Goal: Task Accomplishment & Management: Use online tool/utility

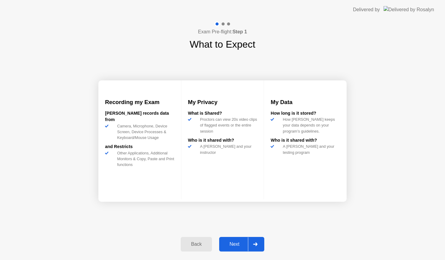
click at [228, 244] on div "Next" at bounding box center [234, 243] width 27 height 5
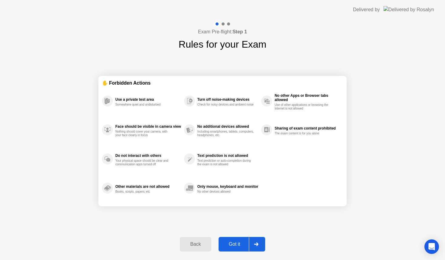
click at [228, 244] on div "Got it" at bounding box center [235, 243] width 28 height 5
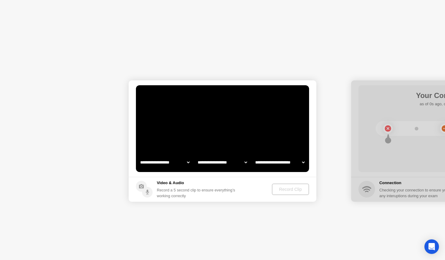
select select "**********"
select select "*******"
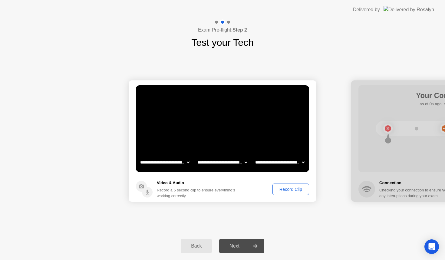
click at [290, 191] on div "Record Clip" at bounding box center [291, 189] width 32 height 5
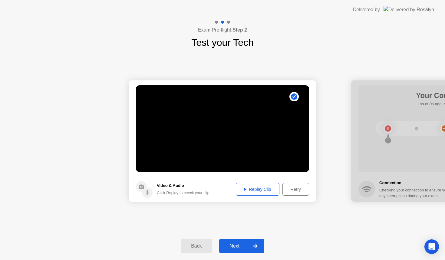
click at [232, 248] on div "Next" at bounding box center [234, 245] width 27 height 5
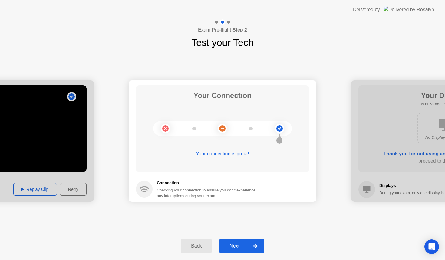
click at [233, 247] on div "Next" at bounding box center [234, 245] width 27 height 5
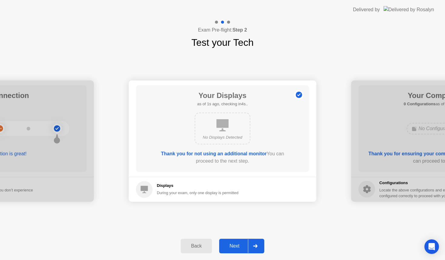
click at [233, 247] on div "Next" at bounding box center [234, 245] width 27 height 5
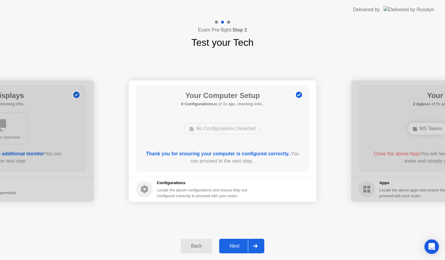
click at [233, 247] on div "Next" at bounding box center [234, 245] width 27 height 5
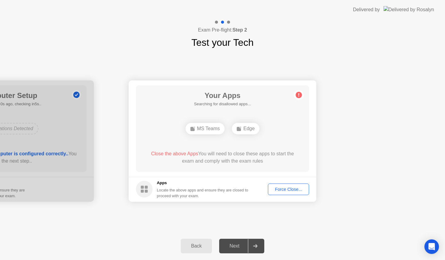
click at [292, 113] on div "Your Apps Searching for disallowed apps... MS Teams Edge Close the above Apps Y…" at bounding box center [222, 128] width 173 height 87
click at [286, 119] on div "Your Apps Searching for disallowed apps... MS Teams Edge Close the above Apps Y…" at bounding box center [222, 128] width 173 height 87
click at [291, 187] on div "Force Close..." at bounding box center [288, 189] width 37 height 5
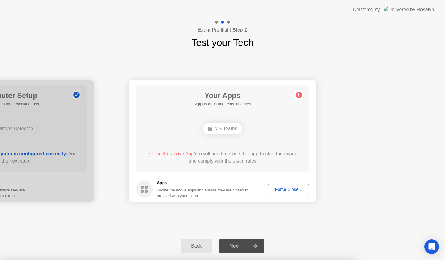
click at [291, 188] on div "Force Close..." at bounding box center [288, 189] width 37 height 5
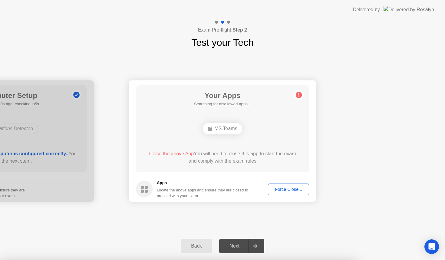
click at [258, 123] on div "MS Teams" at bounding box center [222, 128] width 139 height 16
click at [291, 131] on div "MS Teams" at bounding box center [222, 128] width 139 height 16
